Goal: Navigation & Orientation: Find specific page/section

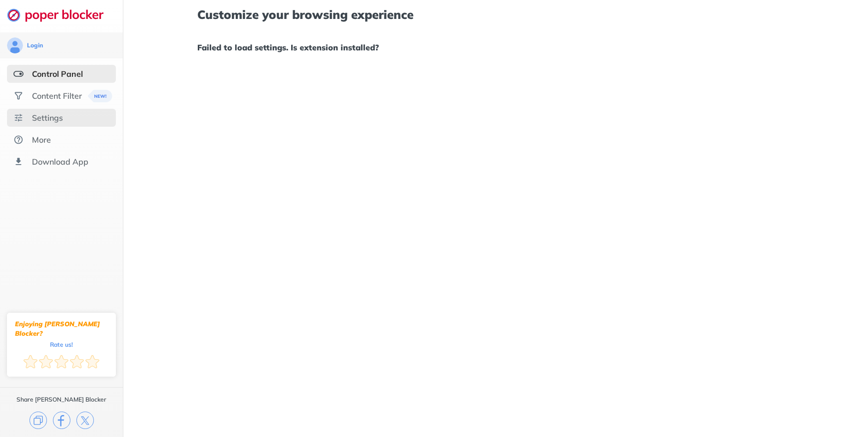
click at [47, 121] on div "Settings" at bounding box center [47, 118] width 31 height 10
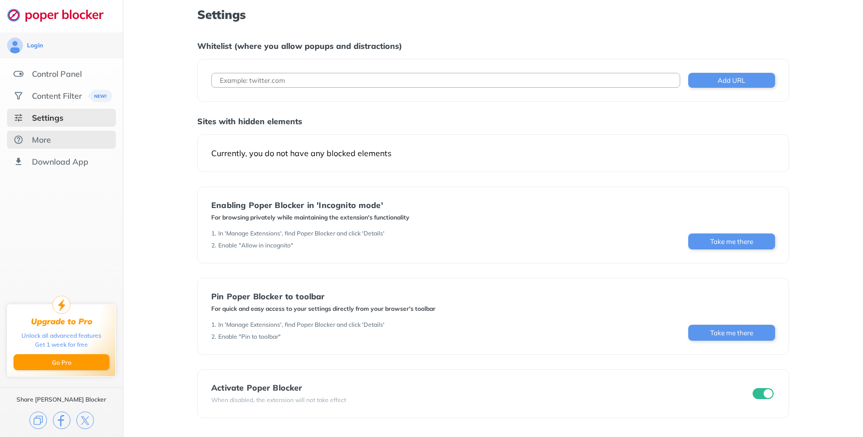
click at [69, 137] on div "More" at bounding box center [61, 140] width 109 height 18
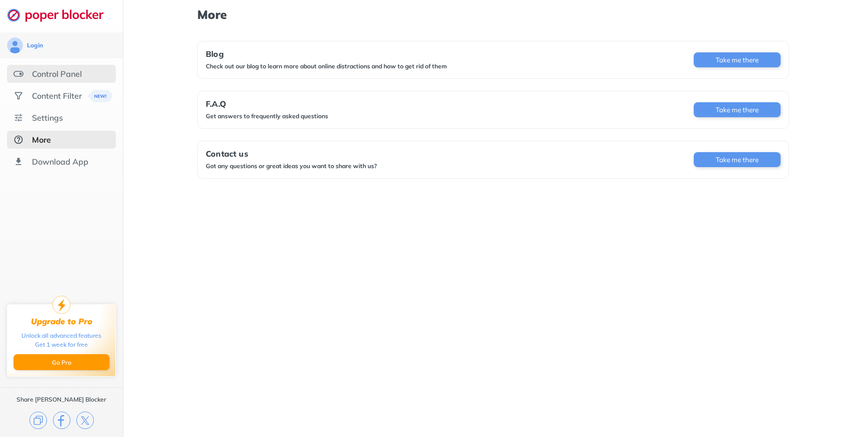
click at [44, 77] on div "Control Panel" at bounding box center [57, 74] width 50 height 10
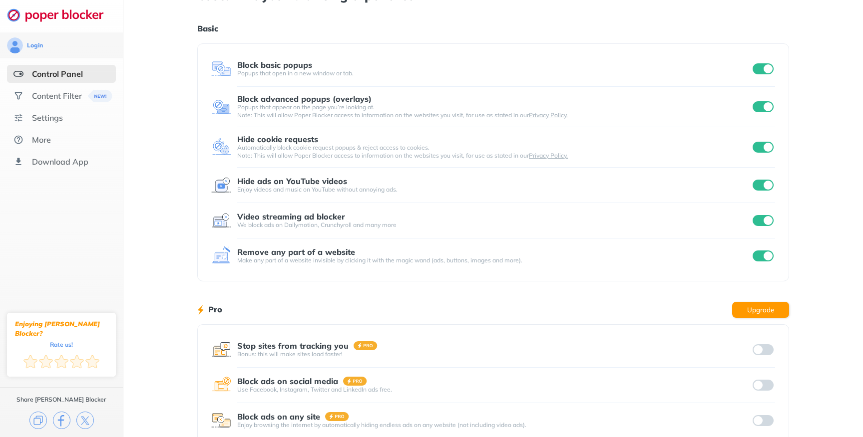
scroll to position [29, 0]
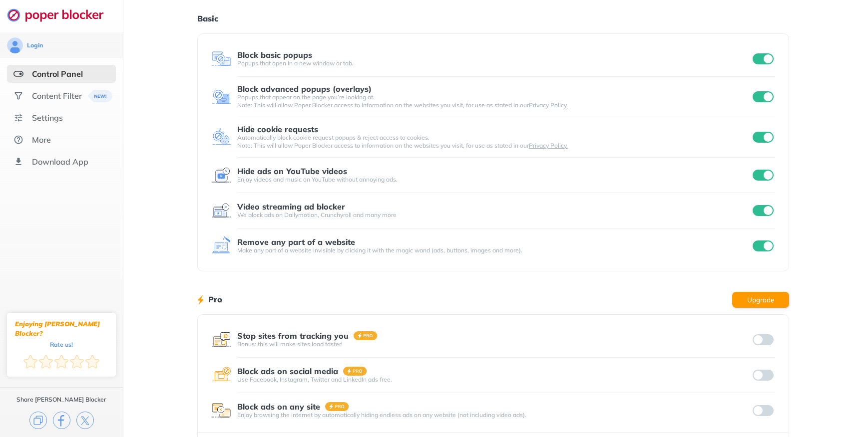
click at [762, 175] on input "checkbox" at bounding box center [762, 175] width 21 height 11
